Goal: Navigation & Orientation: Find specific page/section

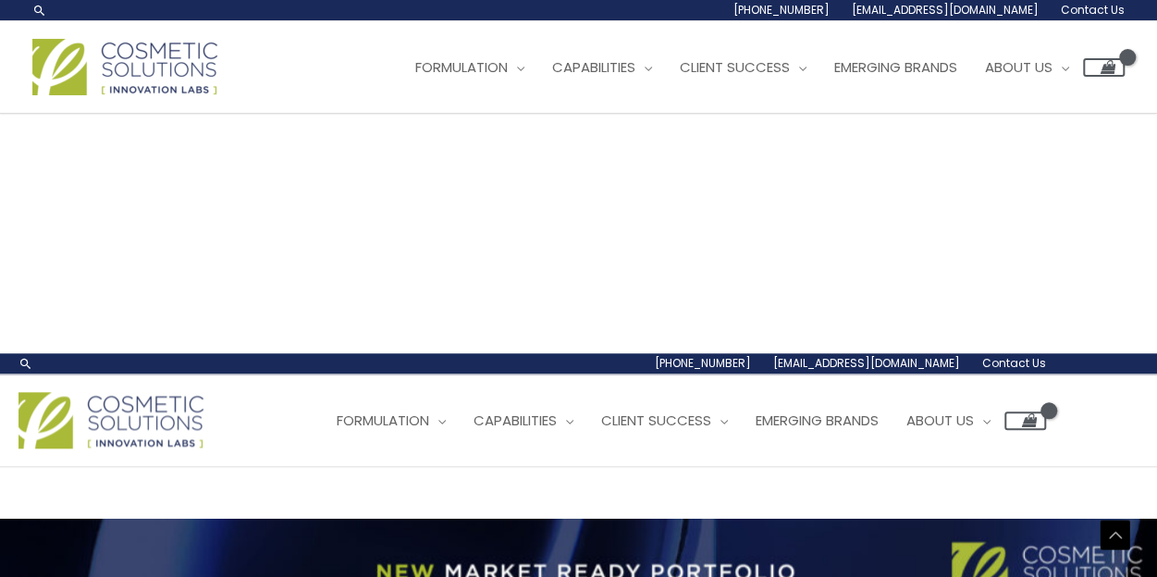
scroll to position [740, 0]
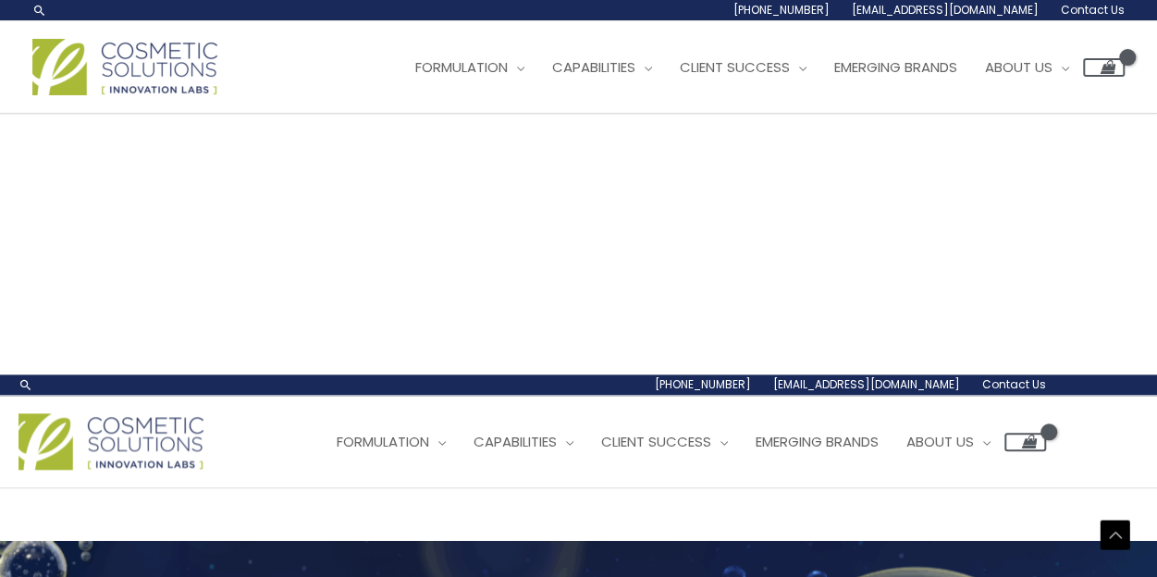
scroll to position [718, 0]
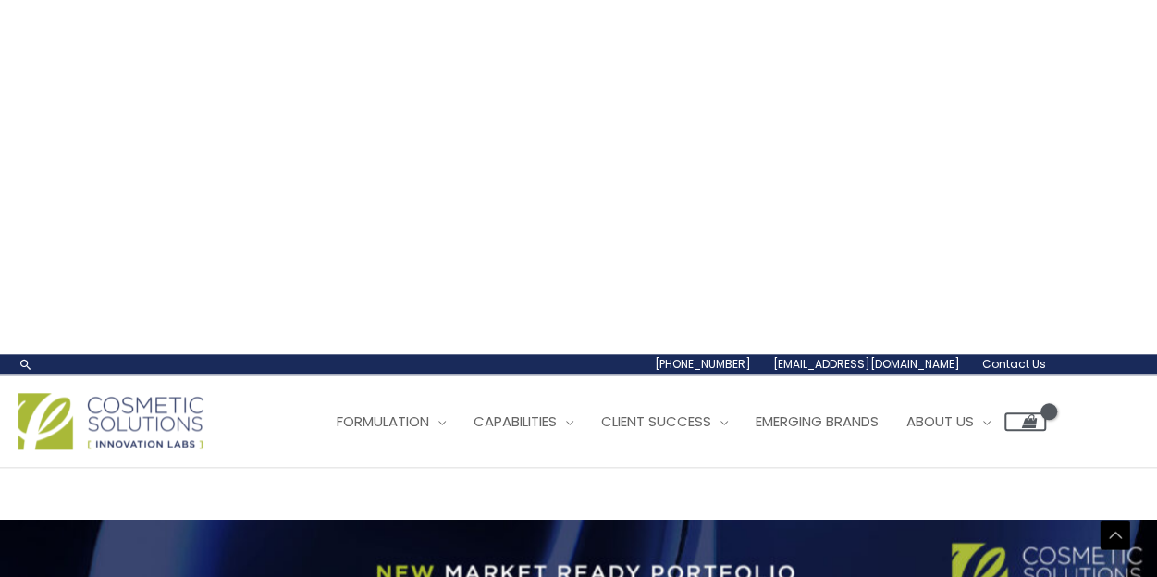
scroll to position [740, 0]
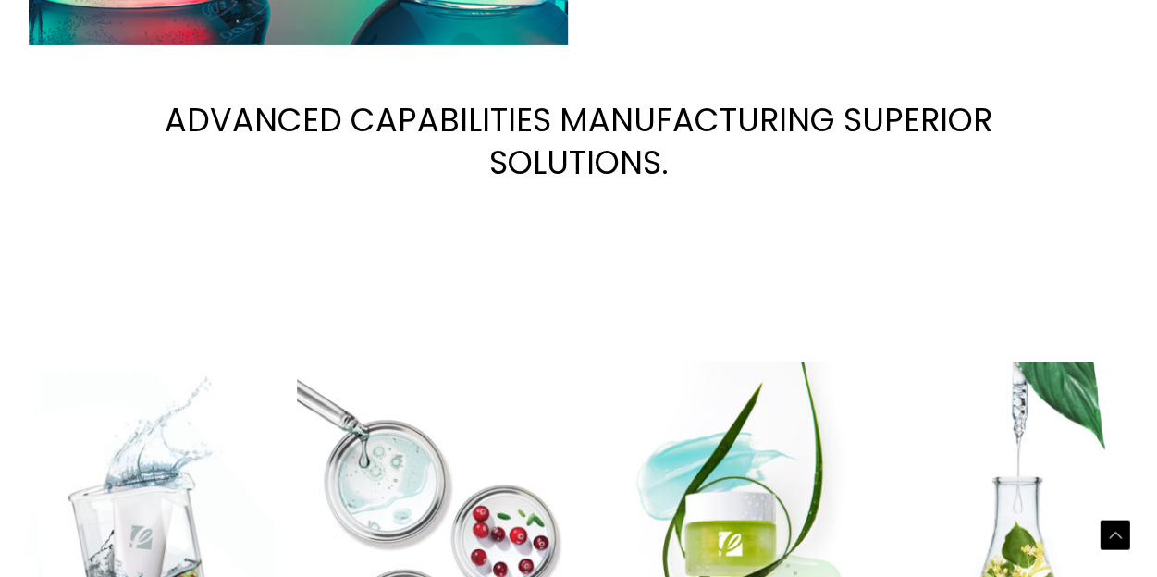
scroll to position [3232, 0]
